Goal: Navigation & Orientation: Find specific page/section

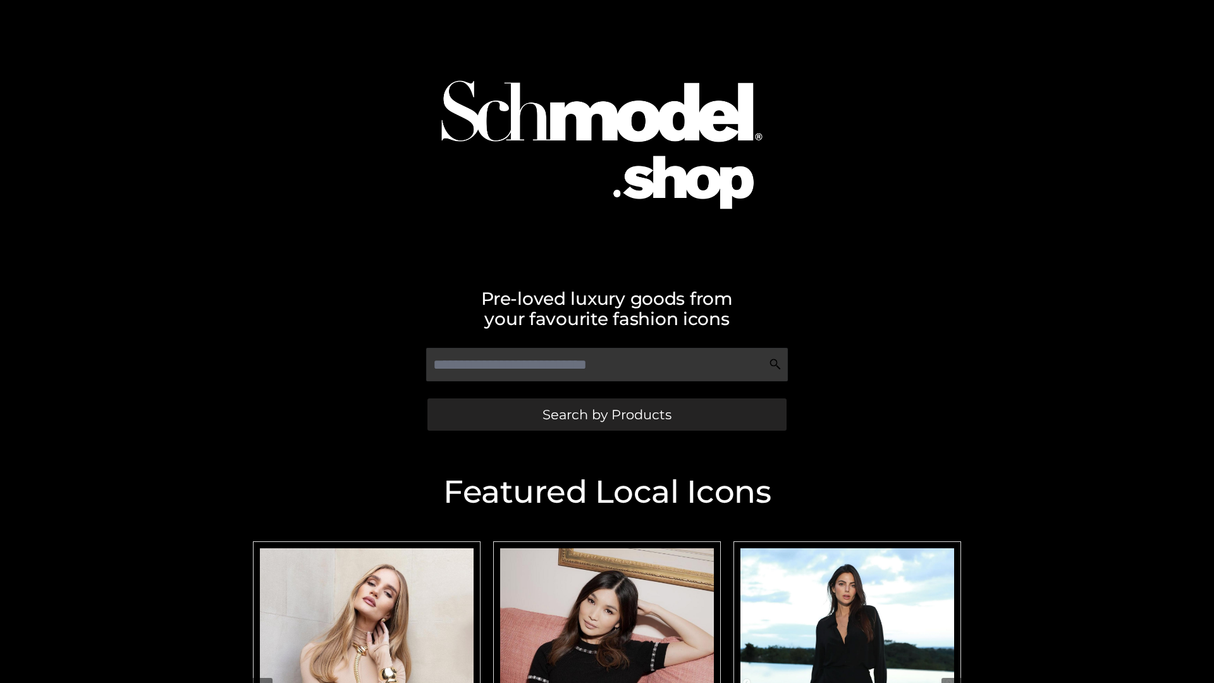
click at [606, 414] on span "Search by Products" at bounding box center [606, 414] width 129 height 13
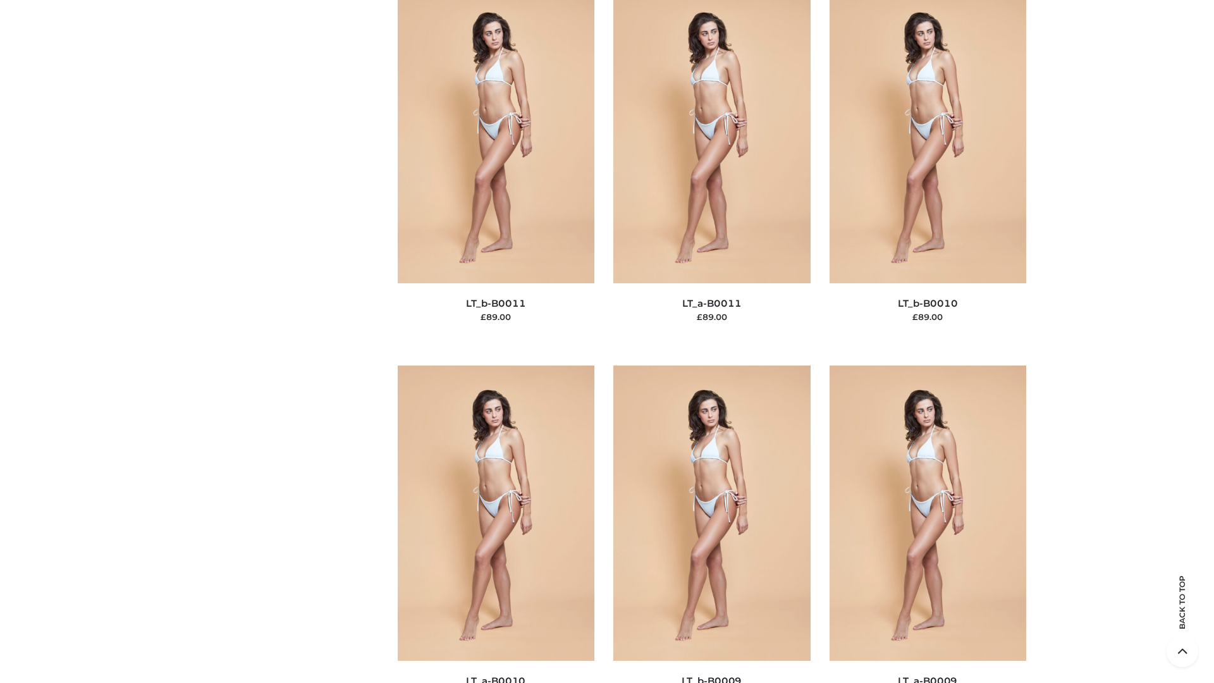
scroll to position [5678, 0]
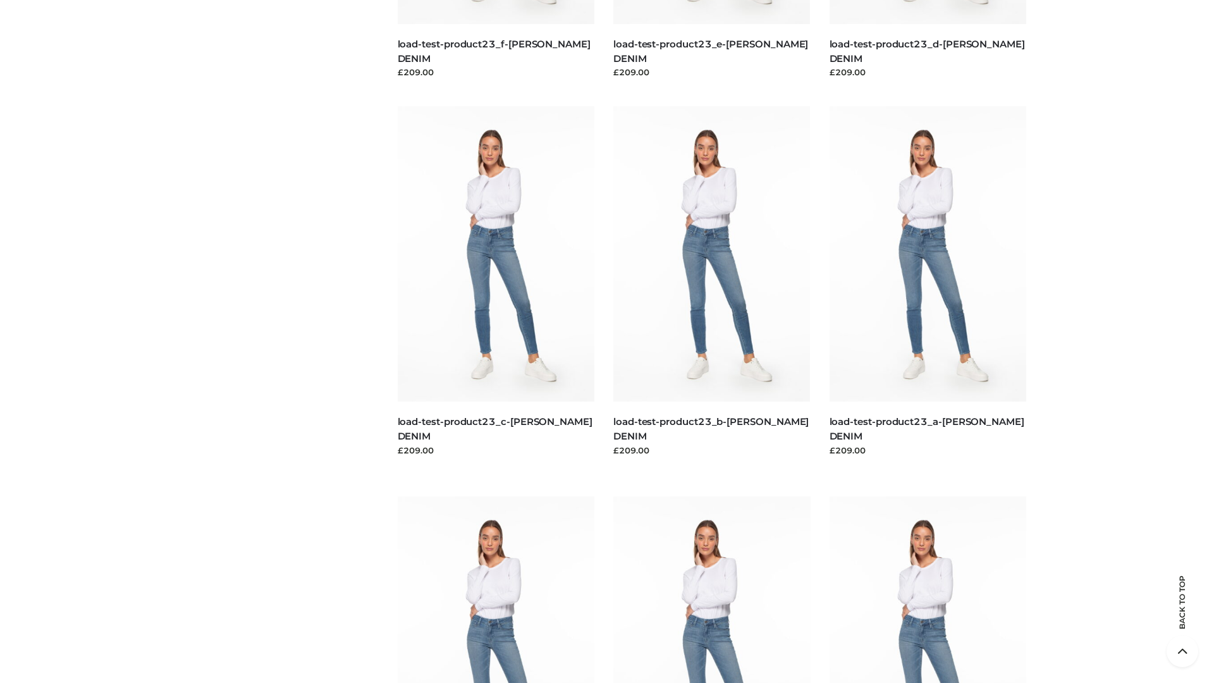
scroll to position [1109, 0]
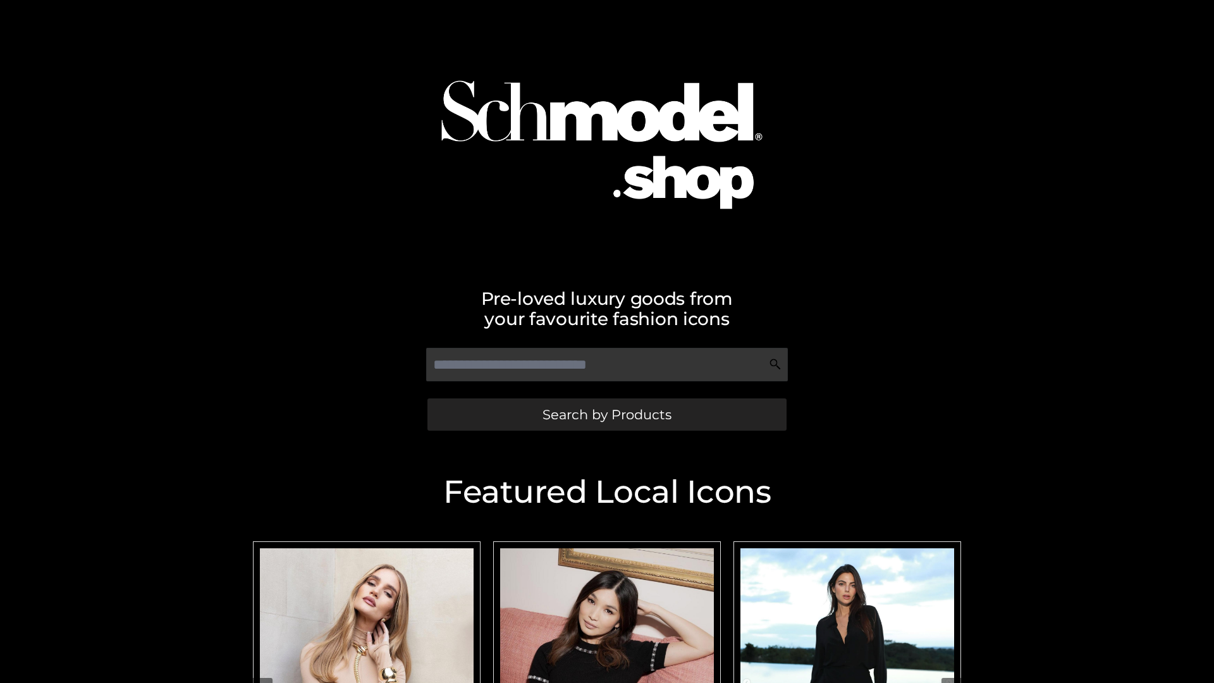
click at [606, 414] on span "Search by Products" at bounding box center [606, 414] width 129 height 13
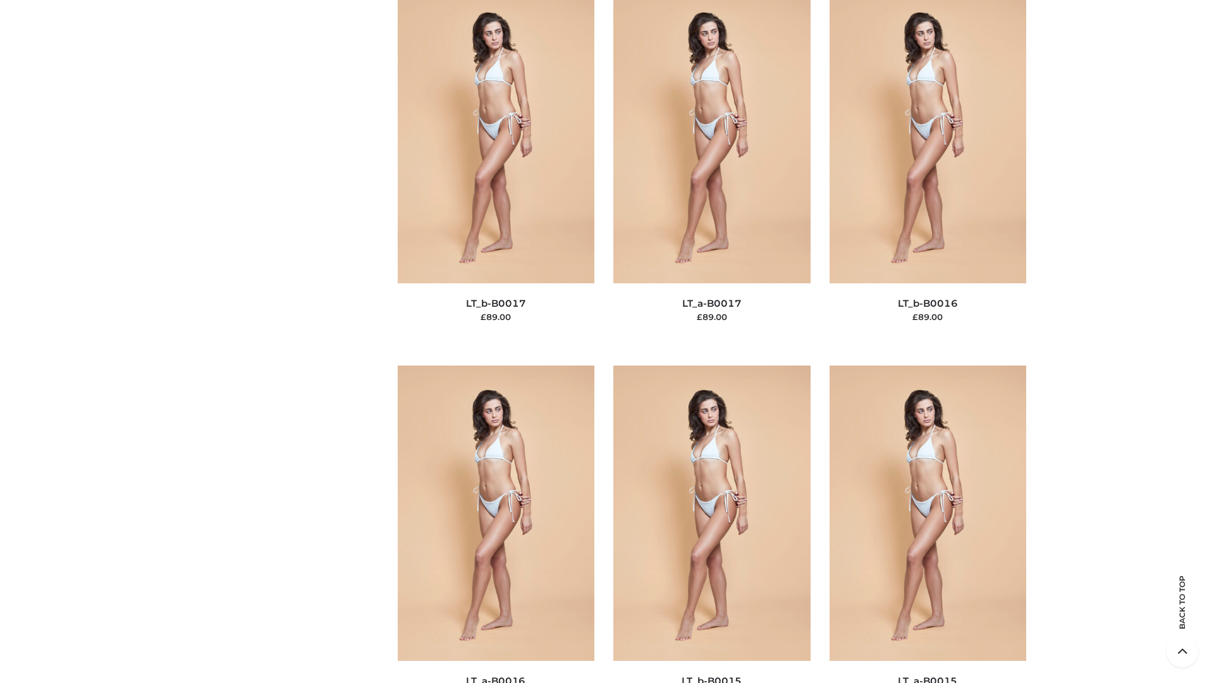
scroll to position [4155, 0]
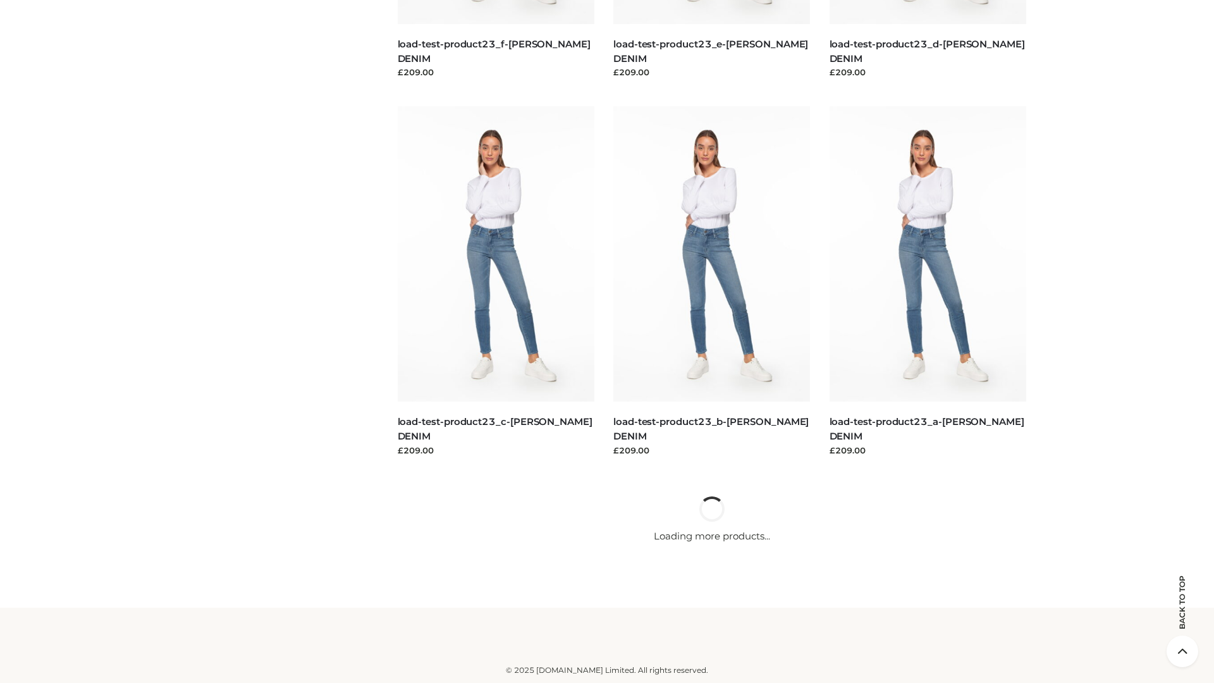
scroll to position [1109, 0]
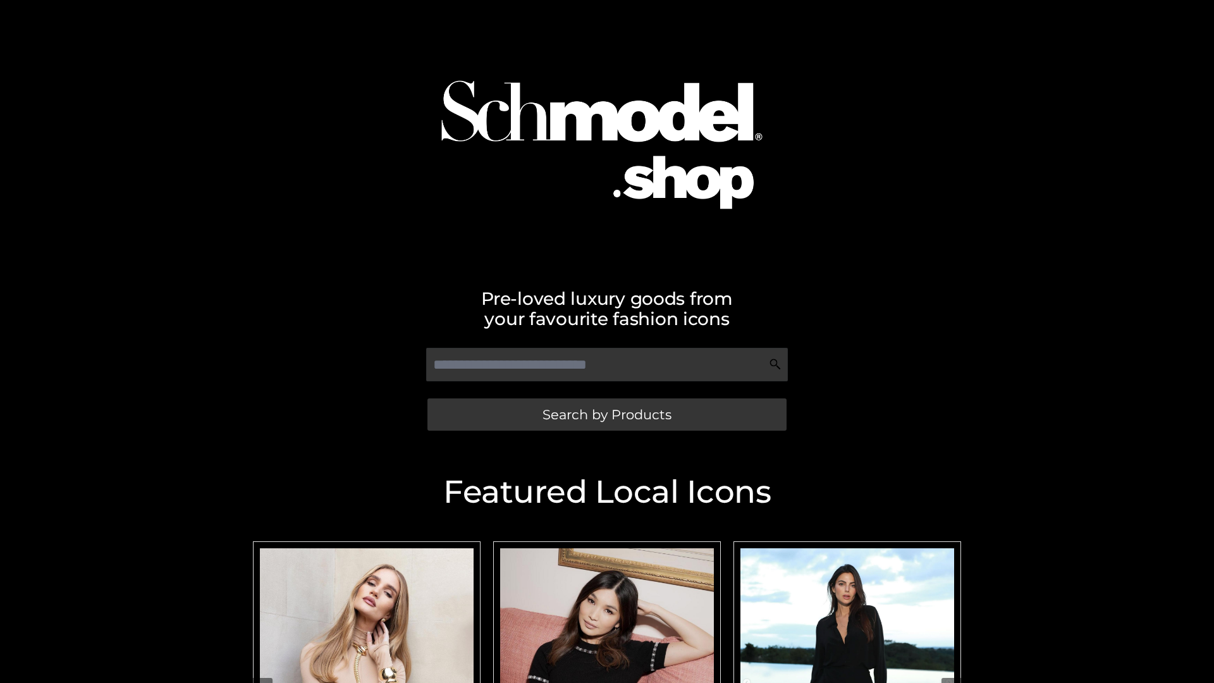
click at [606, 414] on span "Search by Products" at bounding box center [606, 414] width 129 height 13
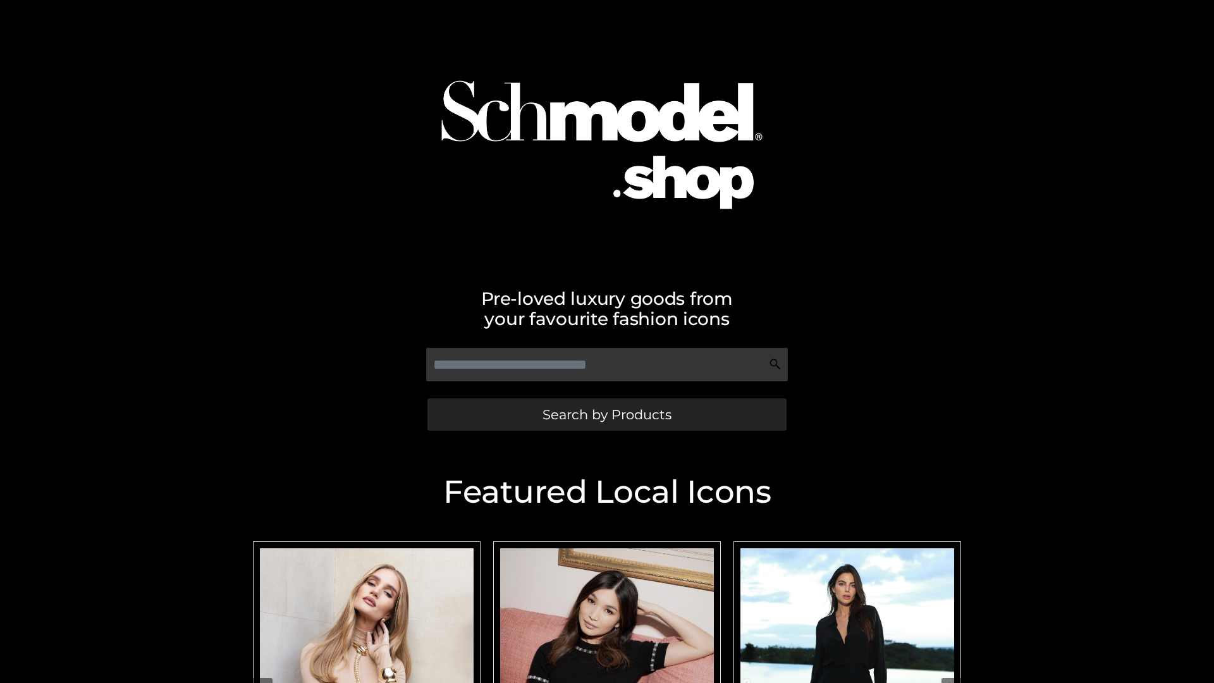
click at [606, 414] on span "Search by Products" at bounding box center [606, 414] width 129 height 13
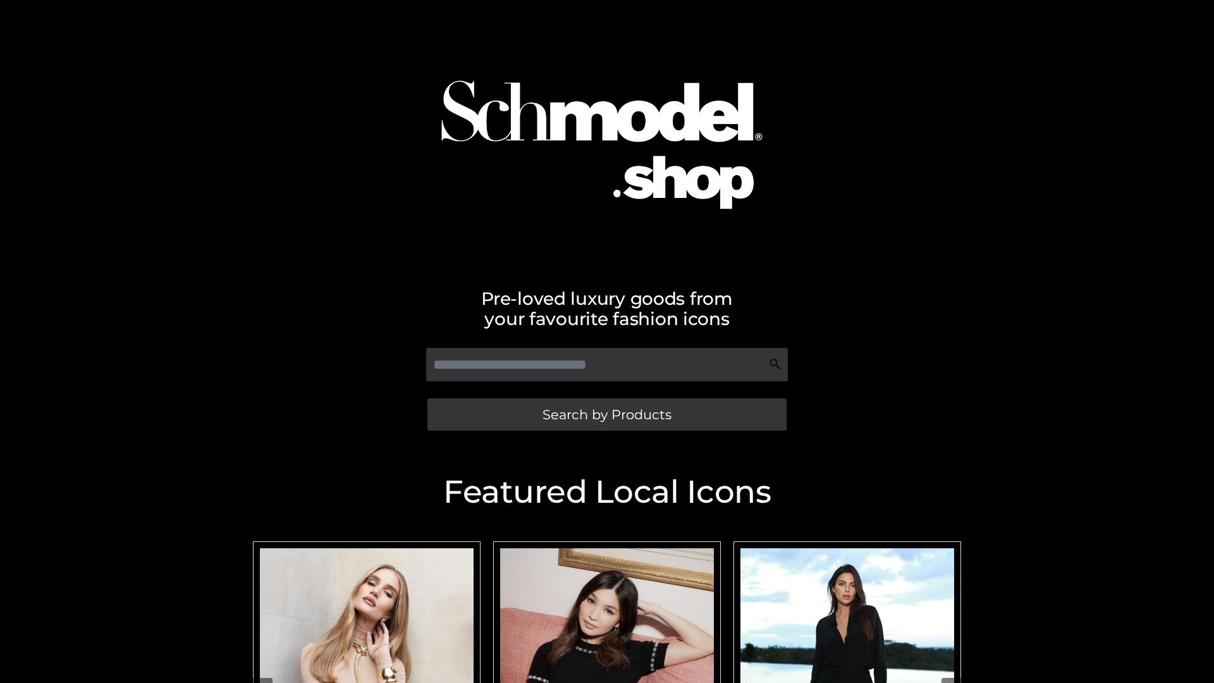
click at [606, 414] on span "Search by Products" at bounding box center [606, 414] width 129 height 13
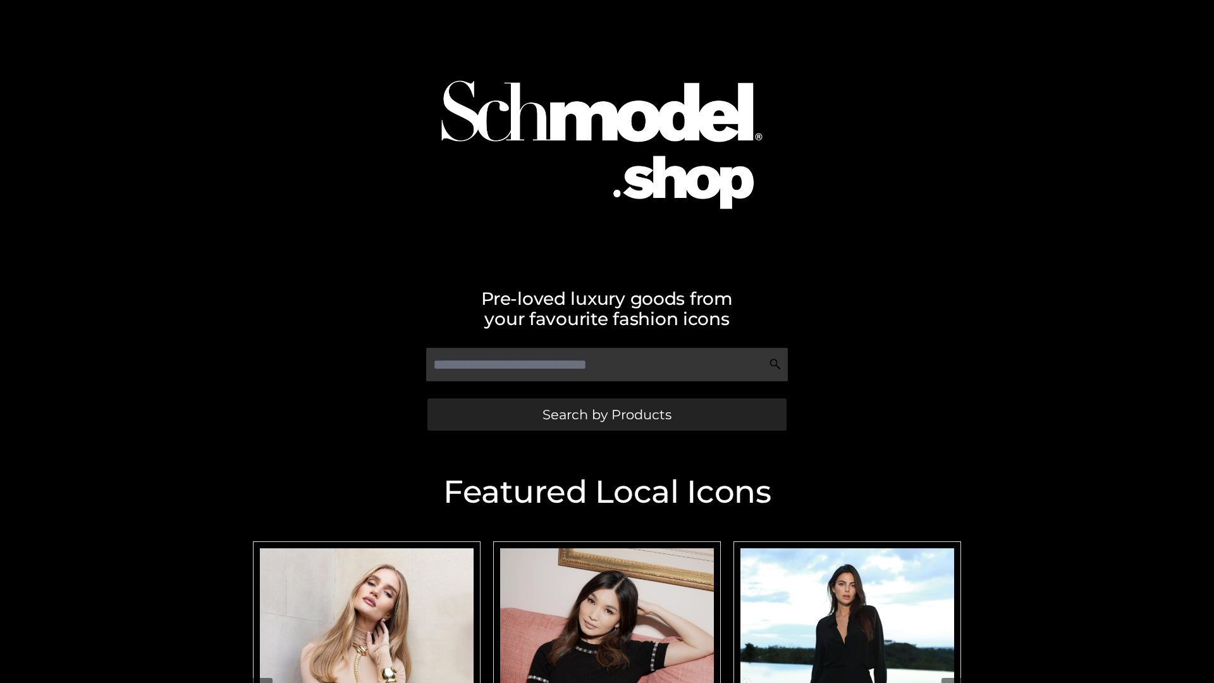
click at [606, 414] on span "Search by Products" at bounding box center [606, 414] width 129 height 13
